Goal: Task Accomplishment & Management: Complete application form

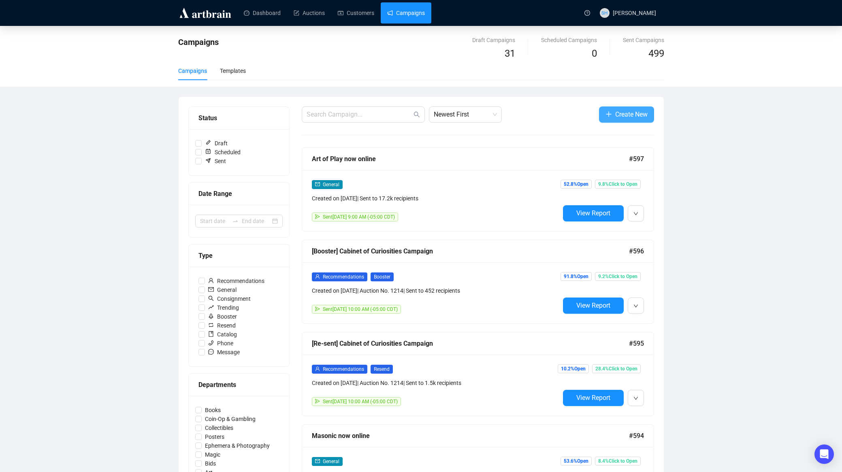
click at [617, 115] on span "Create New" at bounding box center [631, 114] width 32 height 10
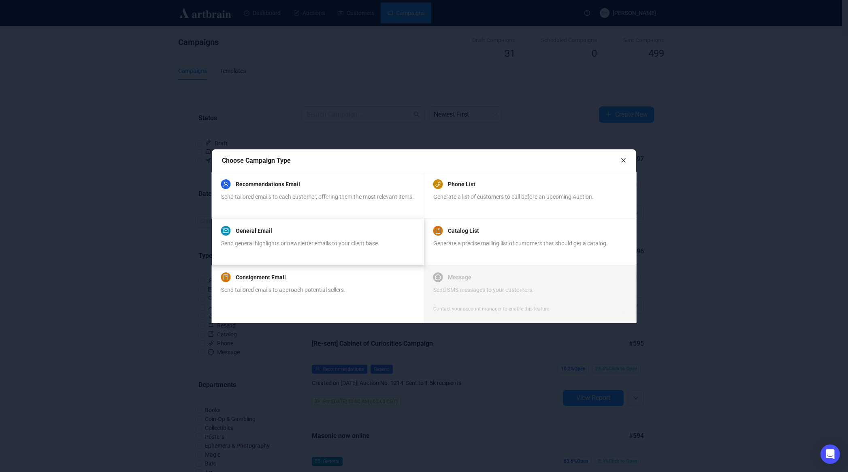
click at [265, 242] on div "General Email Send general highlights or newsletter emails to your client base." at bounding box center [300, 241] width 158 height 31
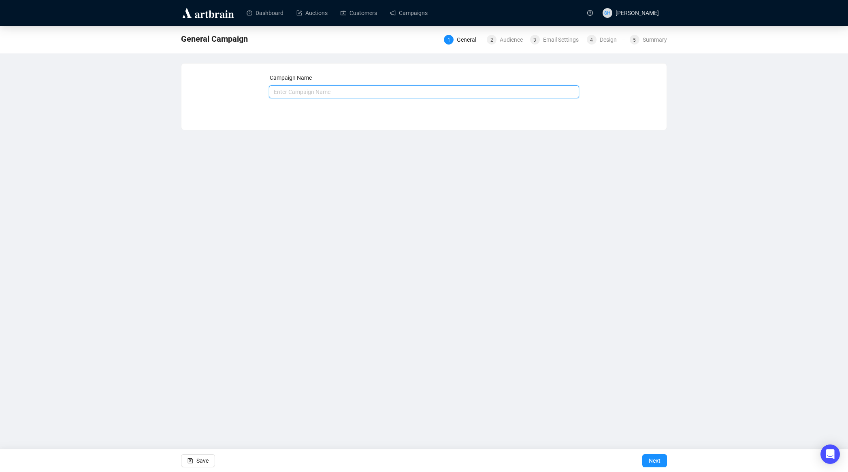
click at [296, 88] on input "text" at bounding box center [424, 91] width 310 height 13
type input "[PERSON_NAME] IV online"
click at [652, 460] on span "Next" at bounding box center [654, 460] width 12 height 23
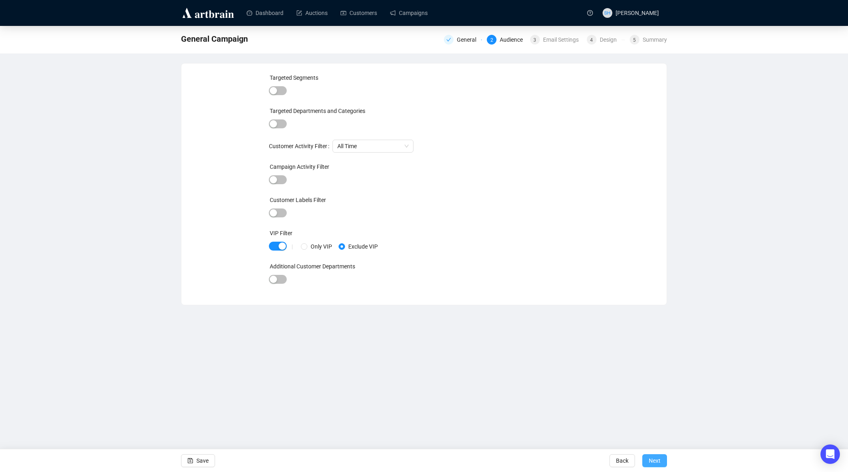
click at [653, 461] on span "Next" at bounding box center [654, 460] width 12 height 23
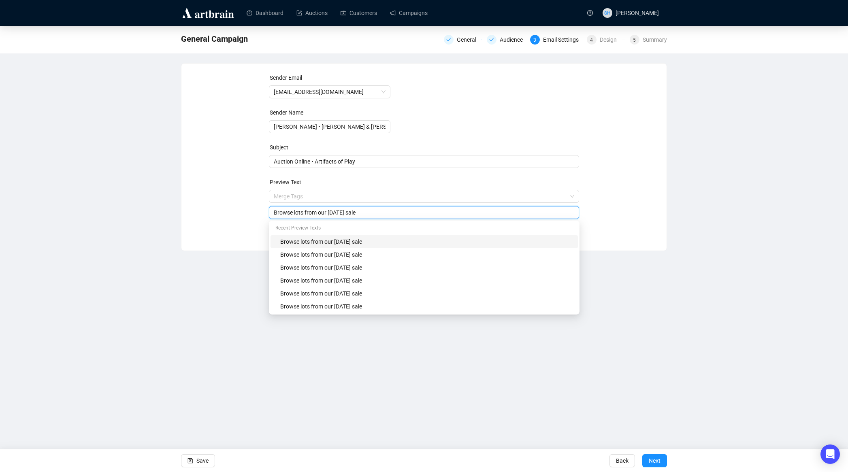
drag, startPoint x: 332, startPoint y: 196, endPoint x: 327, endPoint y: 205, distance: 9.8
click at [338, 198] on span "Merge Tags Browse lots from our [DATE] sale" at bounding box center [424, 204] width 310 height 23
drag, startPoint x: 331, startPoint y: 211, endPoint x: 347, endPoint y: 229, distance: 23.5
click at [341, 212] on input "Browse lots from our [DATE] sale" at bounding box center [424, 212] width 301 height 9
type input "Browse lots from our [DATE] sale"
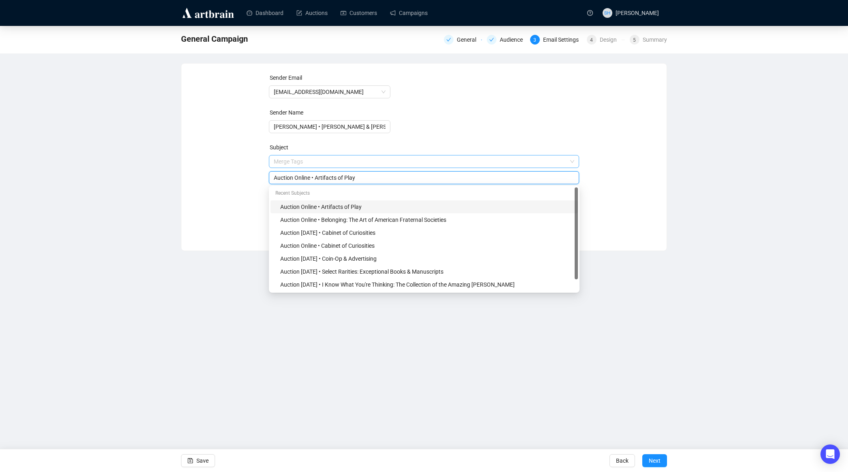
drag, startPoint x: 319, startPoint y: 162, endPoint x: 369, endPoint y: 162, distance: 49.4
click at [369, 162] on span "Merge Tags Auction Online • Artifacts of Play" at bounding box center [424, 169] width 310 height 23
drag, startPoint x: 318, startPoint y: 176, endPoint x: 397, endPoint y: 178, distance: 78.5
click at [390, 177] on input "Auction Online • Artifacts of Play" at bounding box center [424, 177] width 301 height 9
drag, startPoint x: 576, startPoint y: 270, endPoint x: 525, endPoint y: 187, distance: 97.4
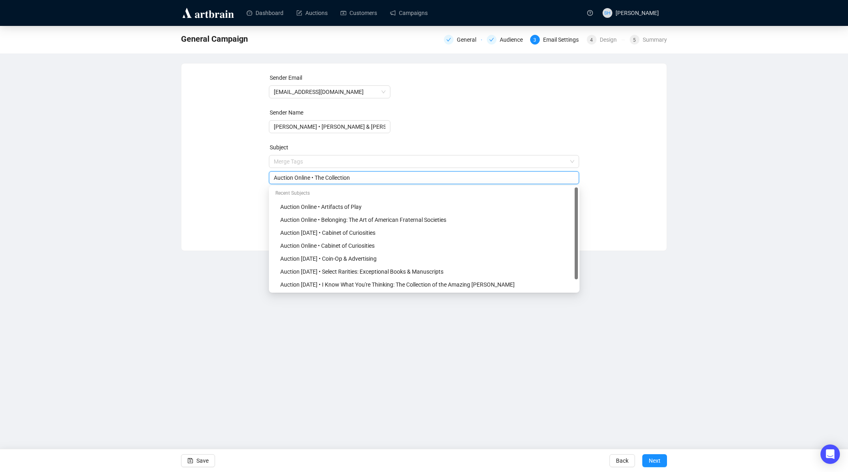
click at [568, 181] on body "Dashboard Auctions Customers Campaigns SH [PERSON_NAME] General Campaign Genera…" at bounding box center [424, 236] width 848 height 472
drag, startPoint x: 362, startPoint y: 179, endPoint x: 368, endPoint y: 179, distance: 5.7
click at [362, 179] on input "Auction Online • The Collection" at bounding box center [424, 177] width 301 height 9
type input "Auction Online • The Collection of [PERSON_NAME] • Part IV"
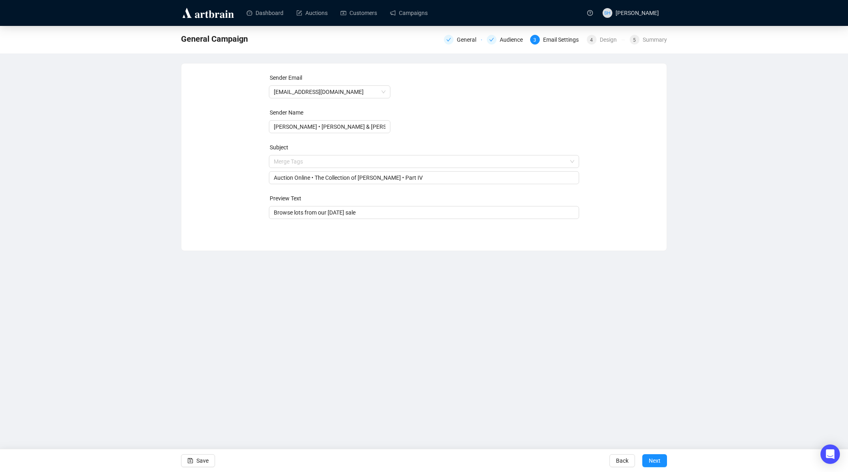
click at [347, 382] on div "Dashboard Auctions Customers Campaigns SH [PERSON_NAME] General Campaign Genera…" at bounding box center [424, 236] width 848 height 472
click at [652, 462] on span "Next" at bounding box center [654, 460] width 12 height 23
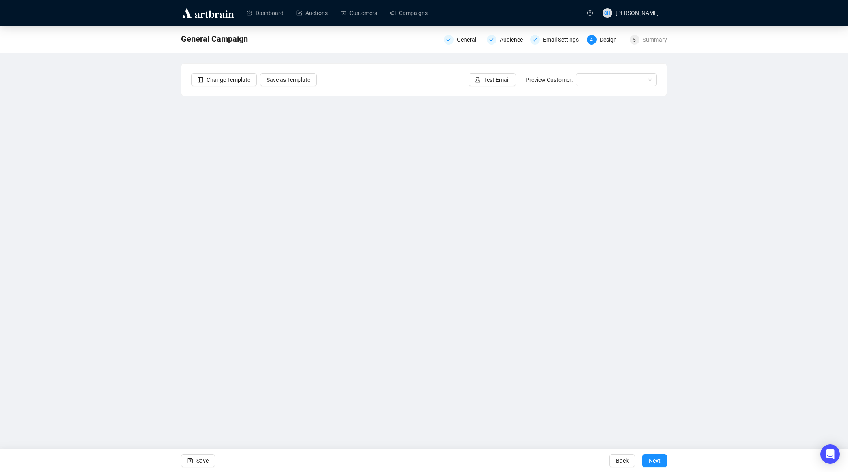
click at [117, 200] on div "General Campaign General Audience Email Settings 4 Design 5 Summary Change Temp…" at bounding box center [424, 207] width 848 height 363
drag, startPoint x: 128, startPoint y: 244, endPoint x: 134, endPoint y: 251, distance: 9.2
click at [128, 244] on div "General Campaign General Audience Email Settings 4 Design 5 Summary Change Temp…" at bounding box center [424, 207] width 848 height 363
click at [155, 230] on div "General Campaign General Audience Email Settings 4 Design 5 Summary Change Temp…" at bounding box center [424, 207] width 848 height 363
click at [127, 307] on div "General Campaign General Audience Email Settings 4 Design 5 Summary Change Temp…" at bounding box center [424, 207] width 848 height 363
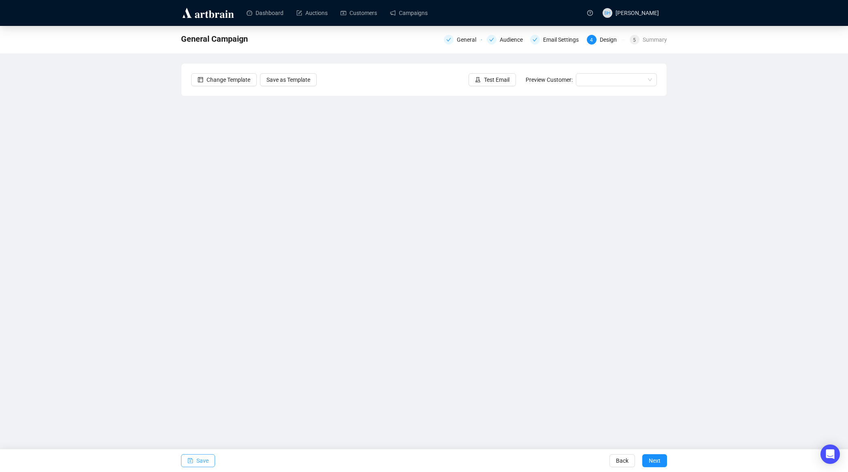
click at [198, 461] on span "Save" at bounding box center [202, 460] width 12 height 23
drag, startPoint x: 709, startPoint y: 305, endPoint x: 691, endPoint y: 307, distance: 17.9
click at [709, 305] on div "[PERSON_NAME] IV online General Audience Email Settings 4 Design 5 Summary Chan…" at bounding box center [424, 207] width 848 height 363
click at [679, 299] on div "[PERSON_NAME] IV online General Audience Email Settings 4 Design 5 Summary Chan…" at bounding box center [424, 207] width 848 height 363
click at [116, 254] on div "[PERSON_NAME] IV online General Audience Email Settings 4 Design 5 Summary Chan…" at bounding box center [424, 207] width 848 height 363
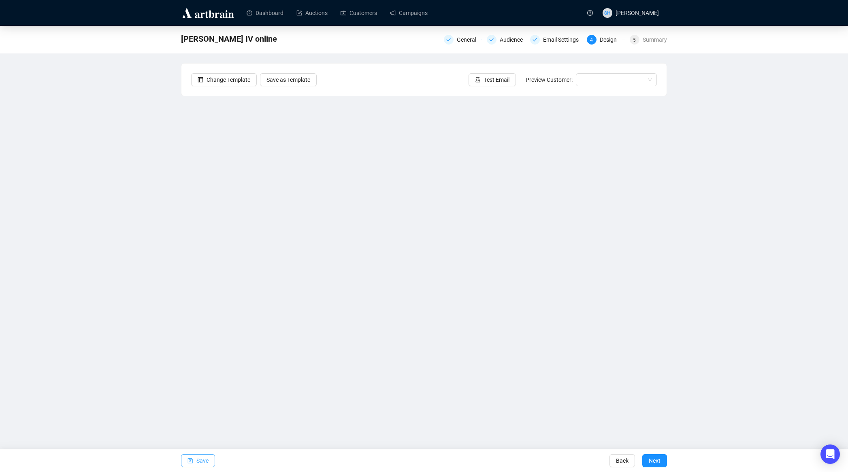
click at [197, 458] on span "Save" at bounding box center [202, 460] width 12 height 23
click at [200, 461] on span "Save" at bounding box center [202, 460] width 12 height 23
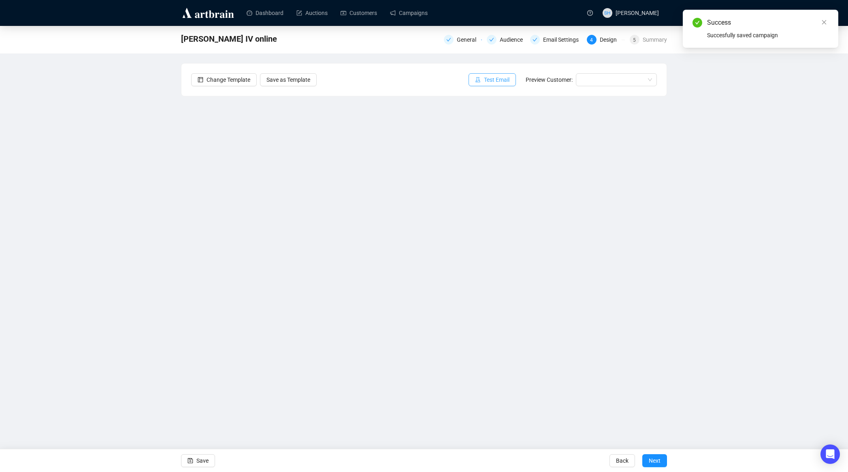
click at [485, 81] on span "Test Email" at bounding box center [497, 79] width 26 height 9
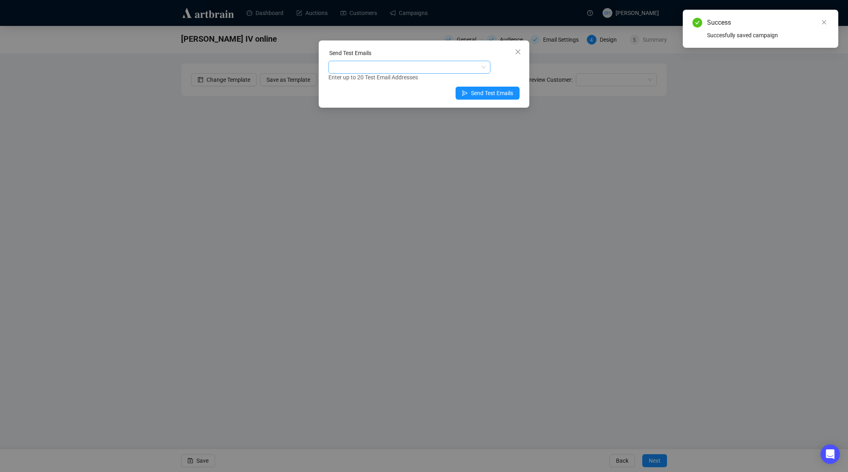
click at [338, 66] on div at bounding box center [405, 67] width 150 height 11
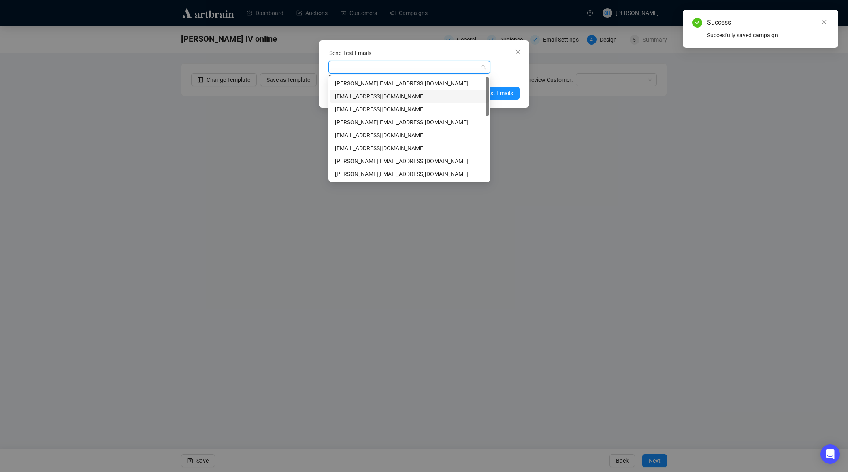
click at [347, 98] on div "[EMAIL_ADDRESS][DOMAIN_NAME]" at bounding box center [409, 96] width 149 height 9
click at [344, 136] on div "[EMAIL_ADDRESS][DOMAIN_NAME]" at bounding box center [409, 135] width 149 height 9
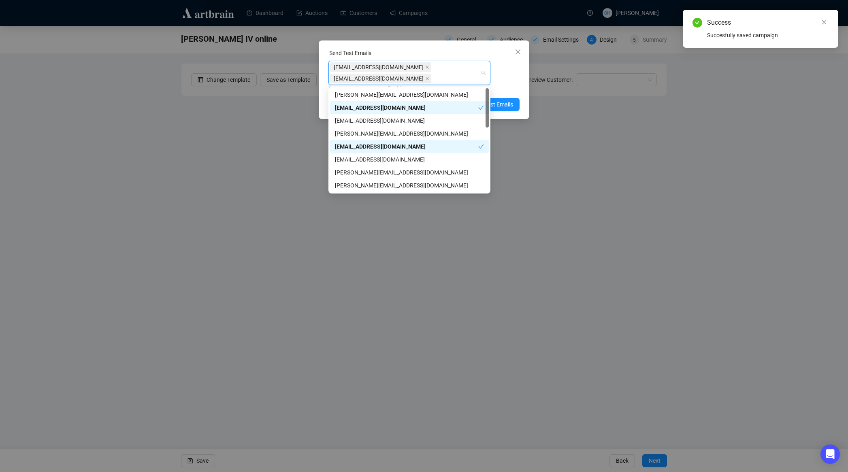
click at [502, 77] on div "[EMAIL_ADDRESS][DOMAIN_NAME] [EMAIL_ADDRESS][DOMAIN_NAME] Enter up to 20 Test E…" at bounding box center [423, 77] width 191 height 32
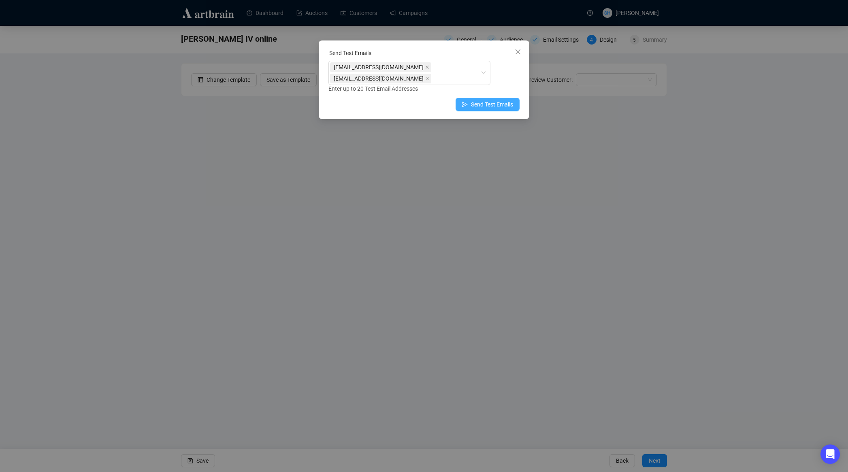
click at [489, 104] on span "Send Test Emails" at bounding box center [492, 104] width 42 height 9
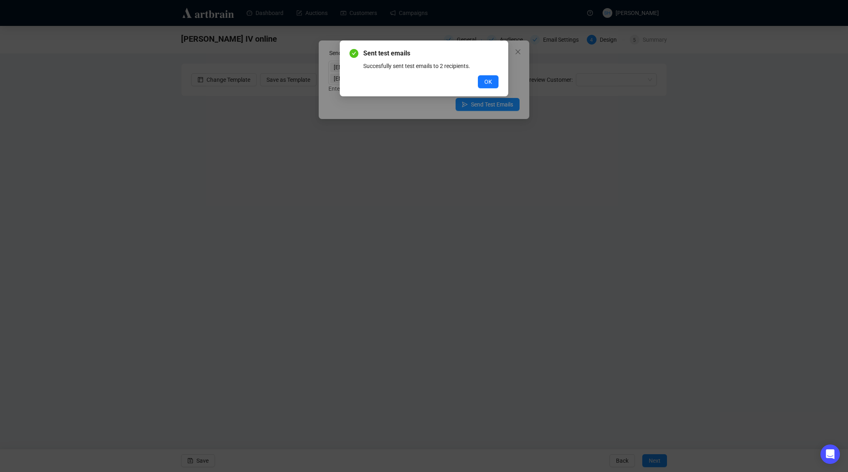
click at [492, 114] on div "Sent test emails Succesfully sent test emails to 2 recipients. OK" at bounding box center [424, 236] width 848 height 472
drag, startPoint x: 486, startPoint y: 79, endPoint x: 485, endPoint y: 85, distance: 5.3
click at [486, 79] on span "OK" at bounding box center [488, 81] width 8 height 9
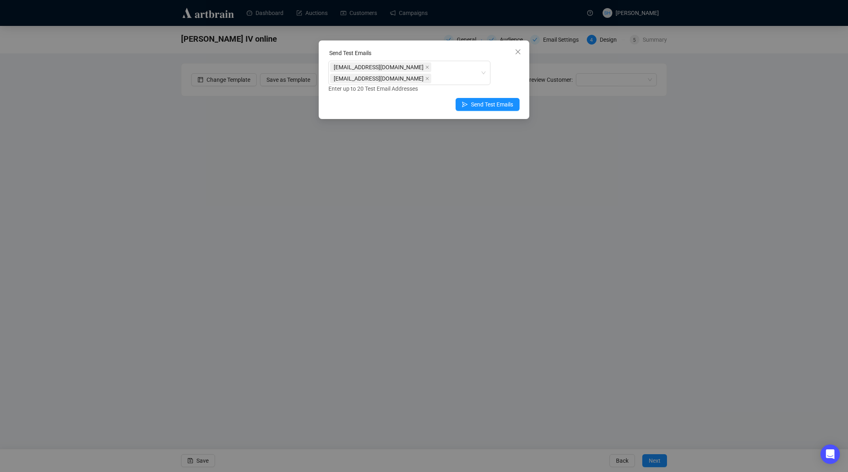
click at [519, 50] on icon "close" at bounding box center [517, 52] width 6 height 6
